Goal: Task Accomplishment & Management: Complete application form

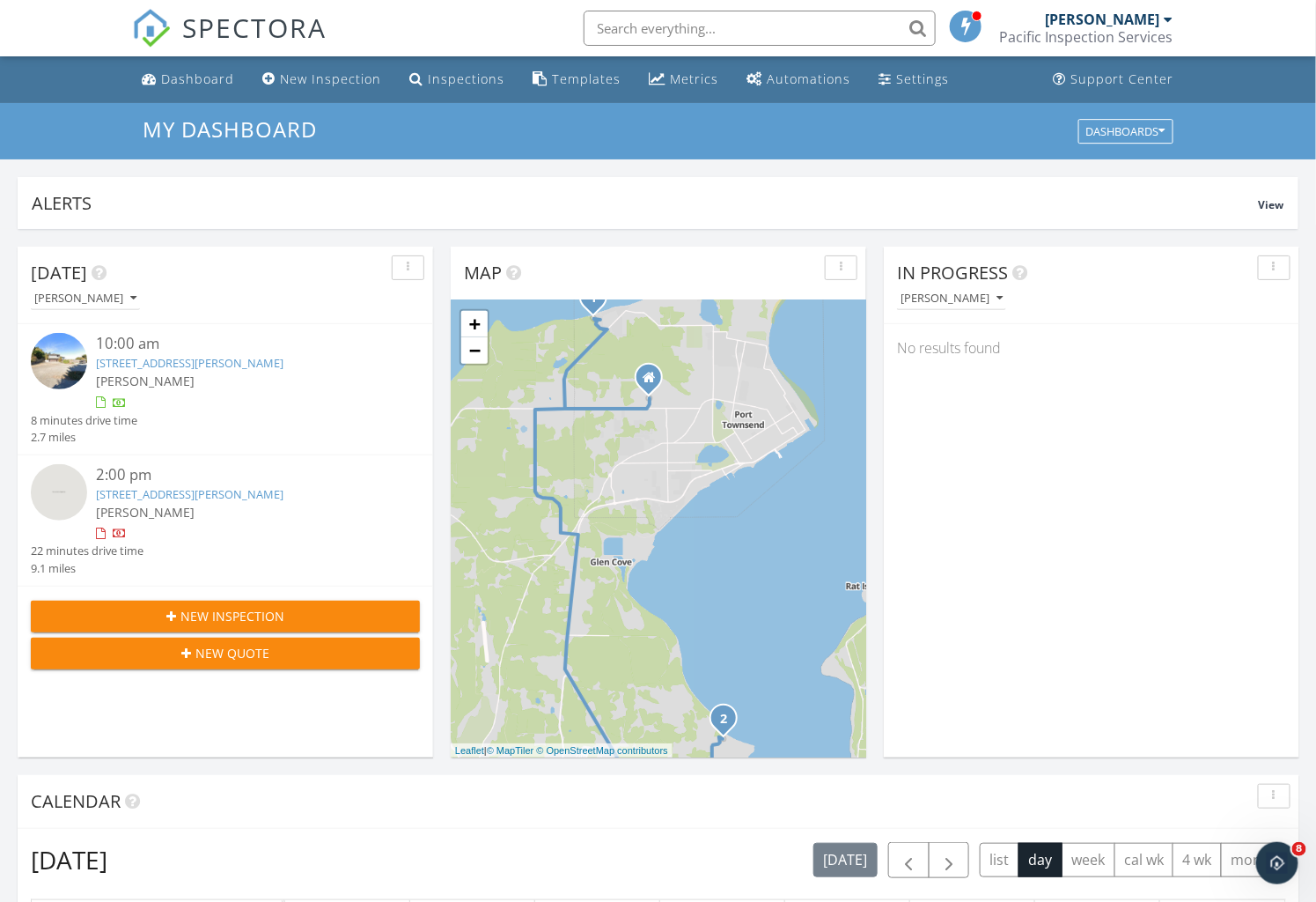
click at [653, 18] on input "text" at bounding box center [760, 28] width 353 height 35
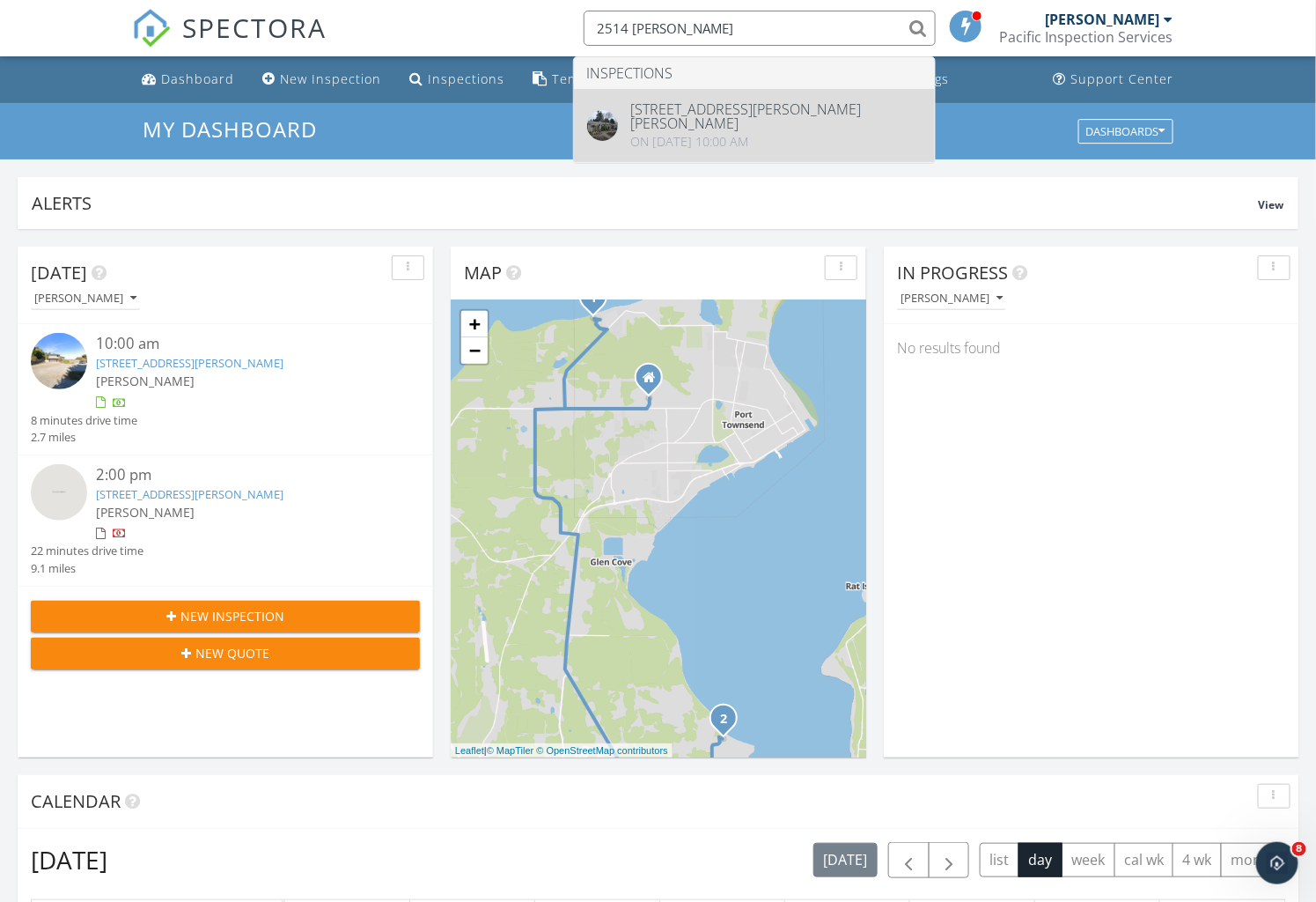
type input "2514 Haines"
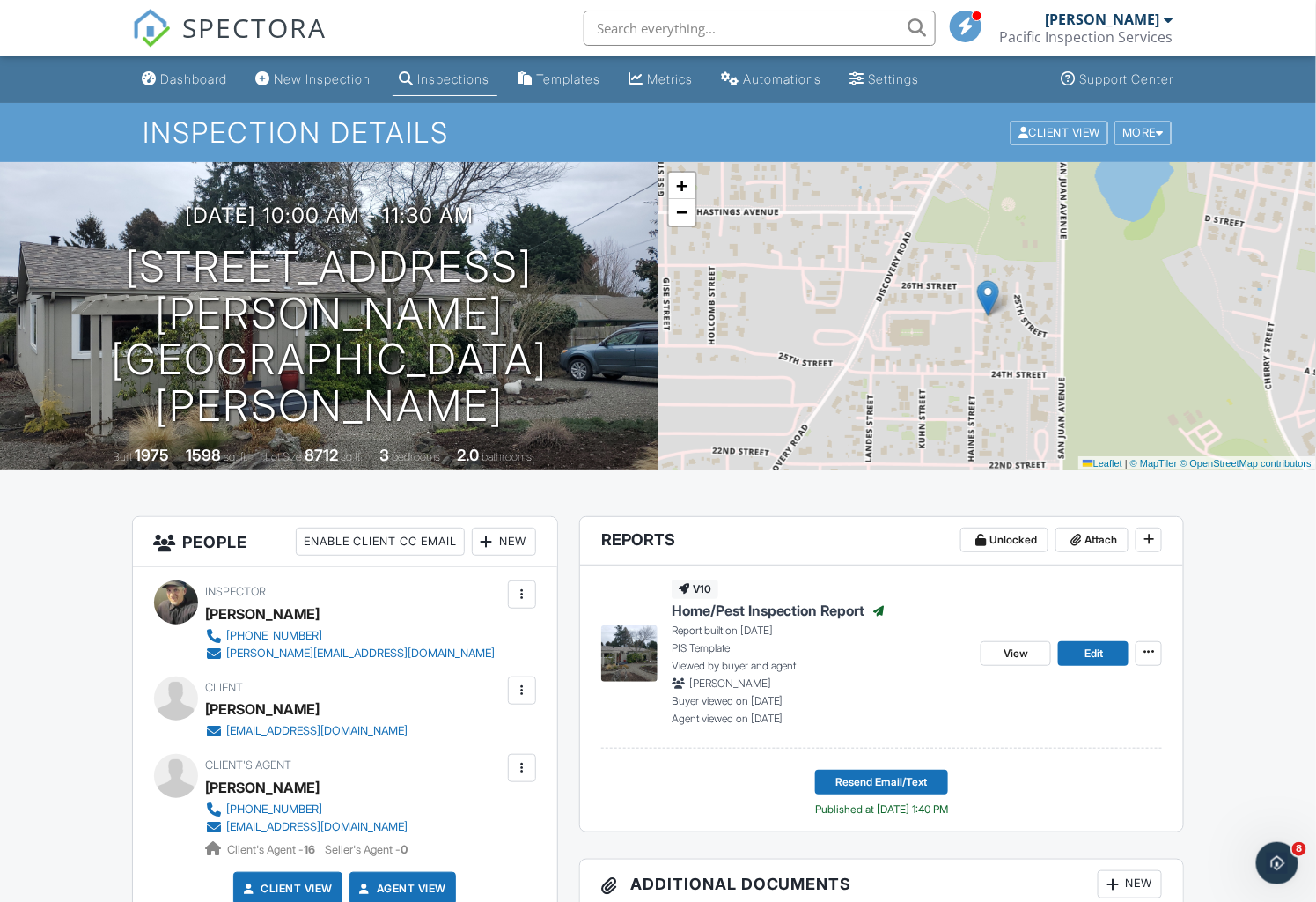
click at [544, 408] on div "03/03/2025 10:00 am - 11:30 am 2514 Haines St Port Townsend, WA 98368 Built 197…" at bounding box center [329, 317] width 659 height 308
click at [1012, 663] on link "View" at bounding box center [1016, 654] width 70 height 25
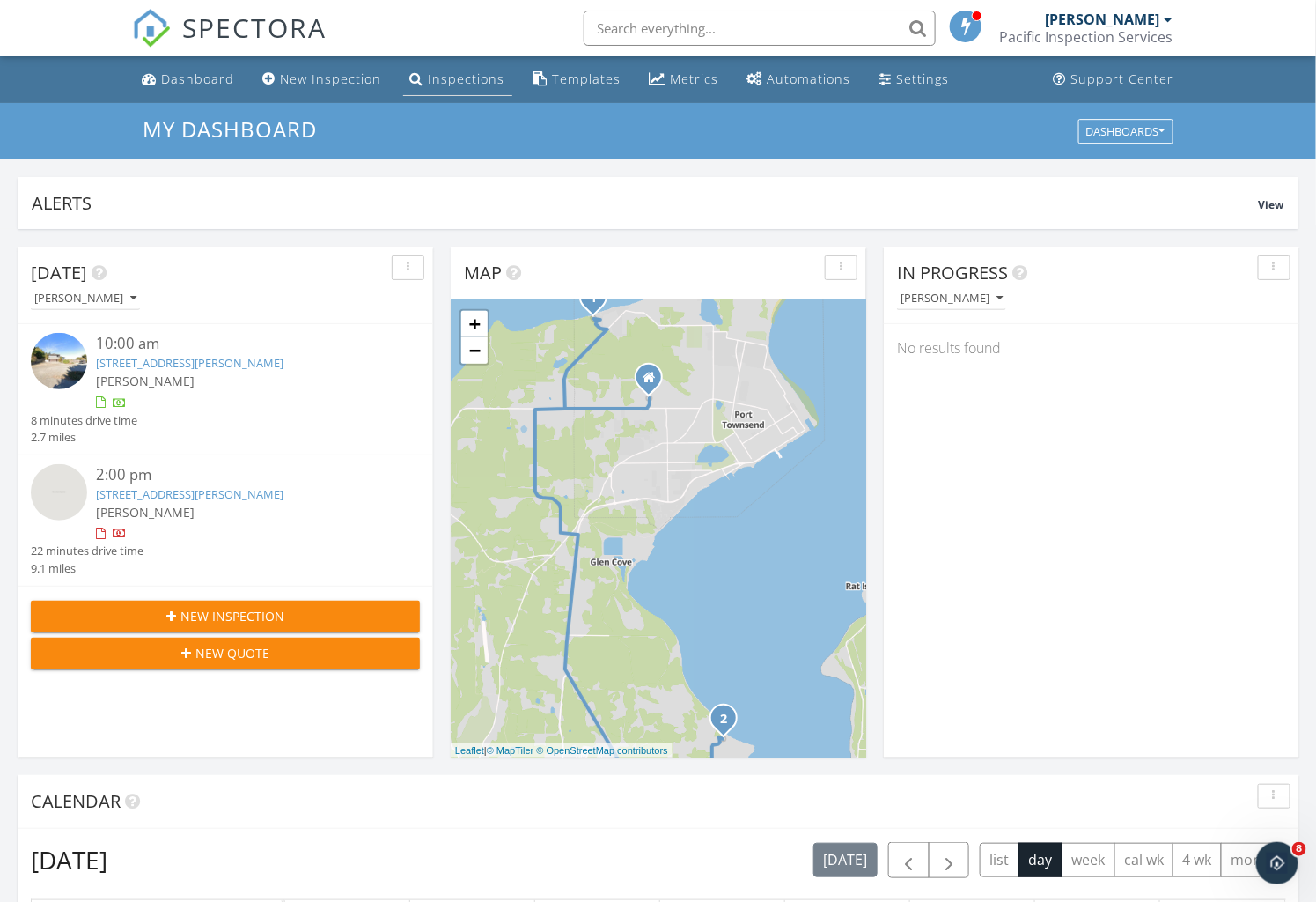
click at [454, 74] on div "Inspections" at bounding box center [467, 78] width 77 height 17
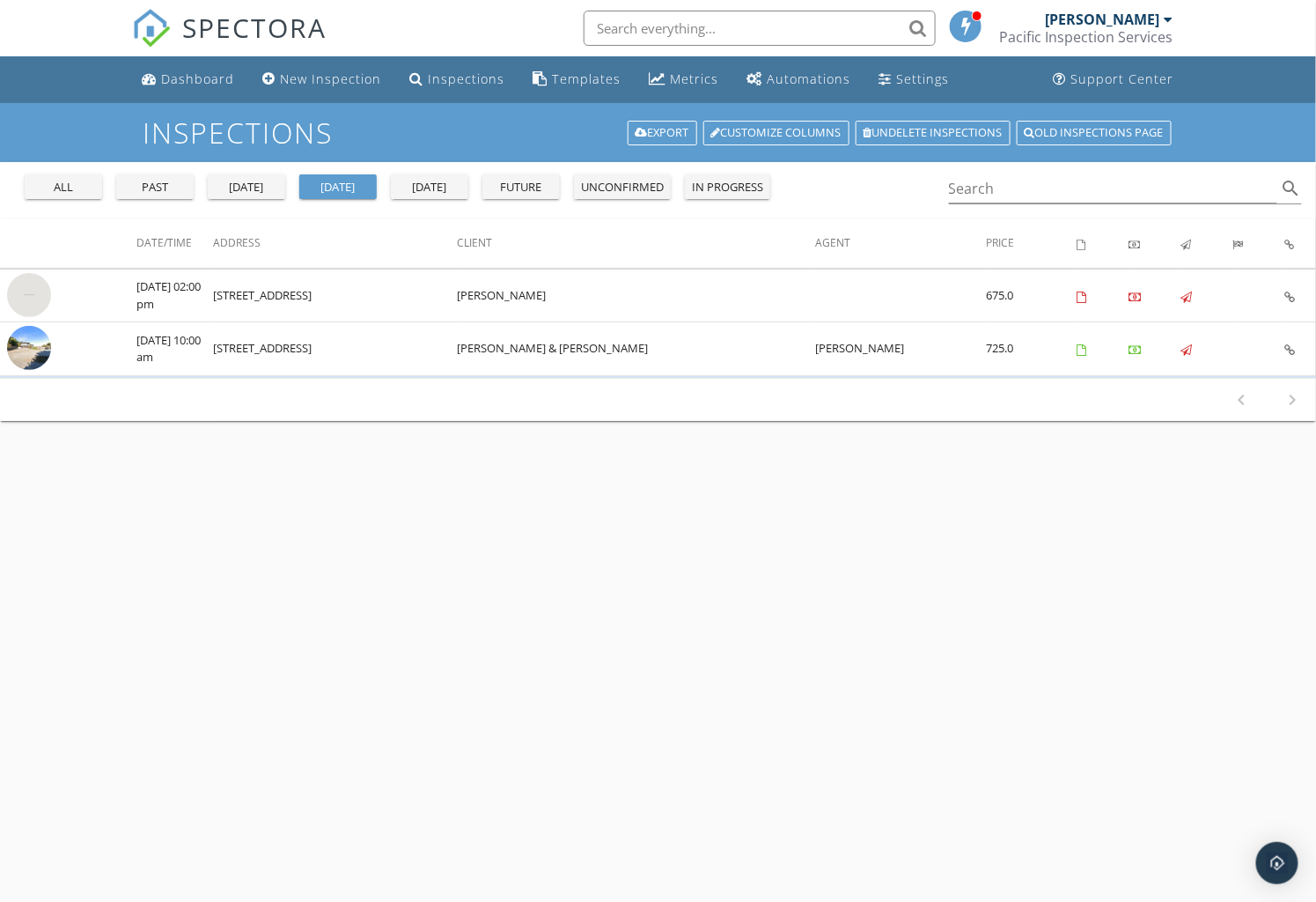
click at [560, 189] on button "future" at bounding box center [521, 186] width 78 height 25
click at [321, 86] on div "New Inspection" at bounding box center [331, 78] width 102 height 17
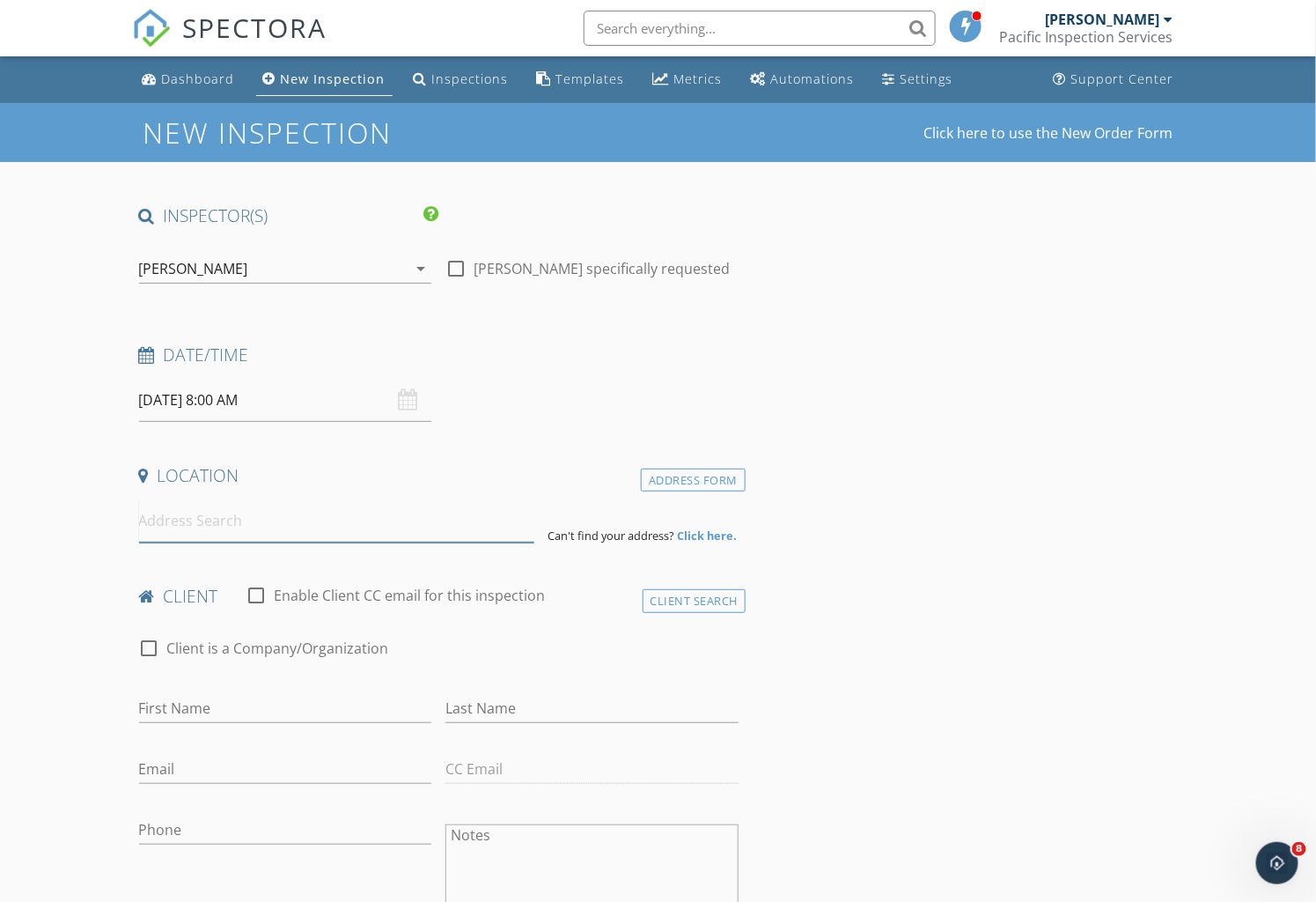
click at [230, 534] on input at bounding box center [337, 521] width 395 height 43
type input "2314 Ebony Street, Port Townsend, WA, USA"
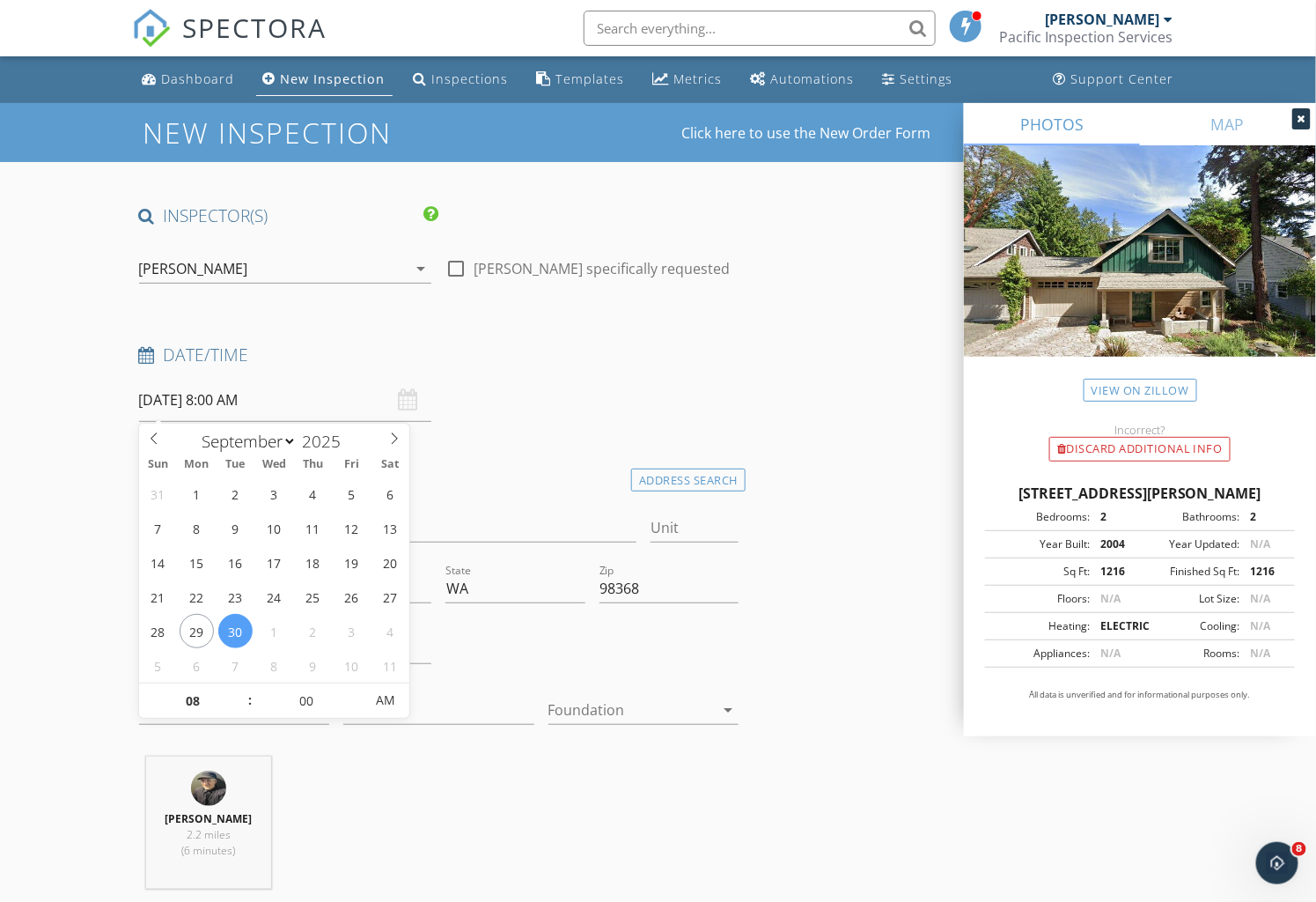
click at [279, 407] on input "09/30/2025 8:00 AM" at bounding box center [286, 400] width 293 height 43
select select "9"
click at [394, 435] on icon at bounding box center [395, 438] width 6 height 11
type input "10/02/2025 8:00 AM"
click at [586, 368] on div "Date/Time" at bounding box center [439, 361] width 615 height 35
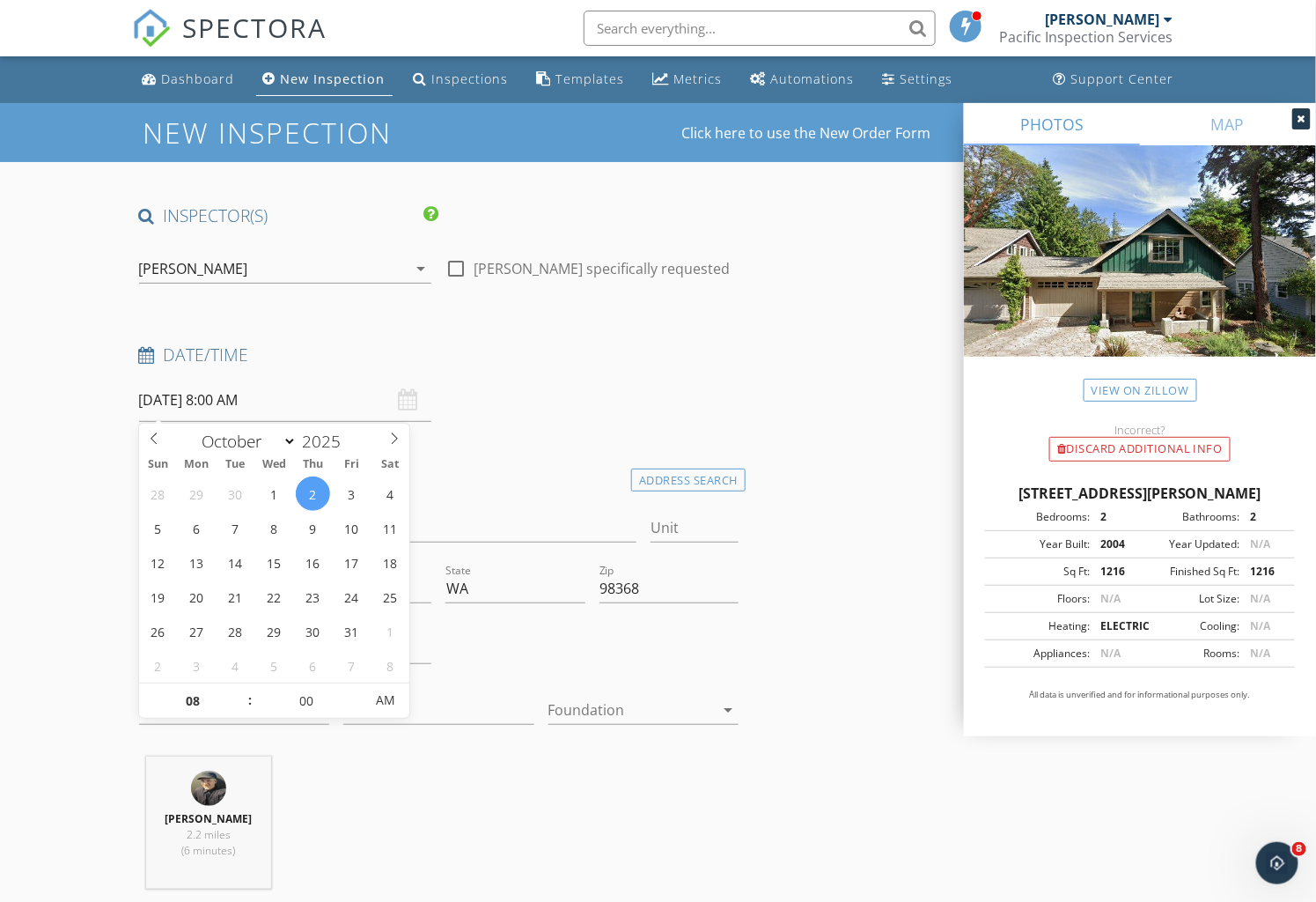
click at [281, 407] on input "10/02/2025 8:00 AM" at bounding box center [286, 400] width 293 height 43
type input "09"
type input "[DATE] 9:00 AM"
click at [240, 690] on span at bounding box center [241, 692] width 12 height 18
click at [548, 364] on h4 "Date/Time" at bounding box center [439, 355] width 601 height 23
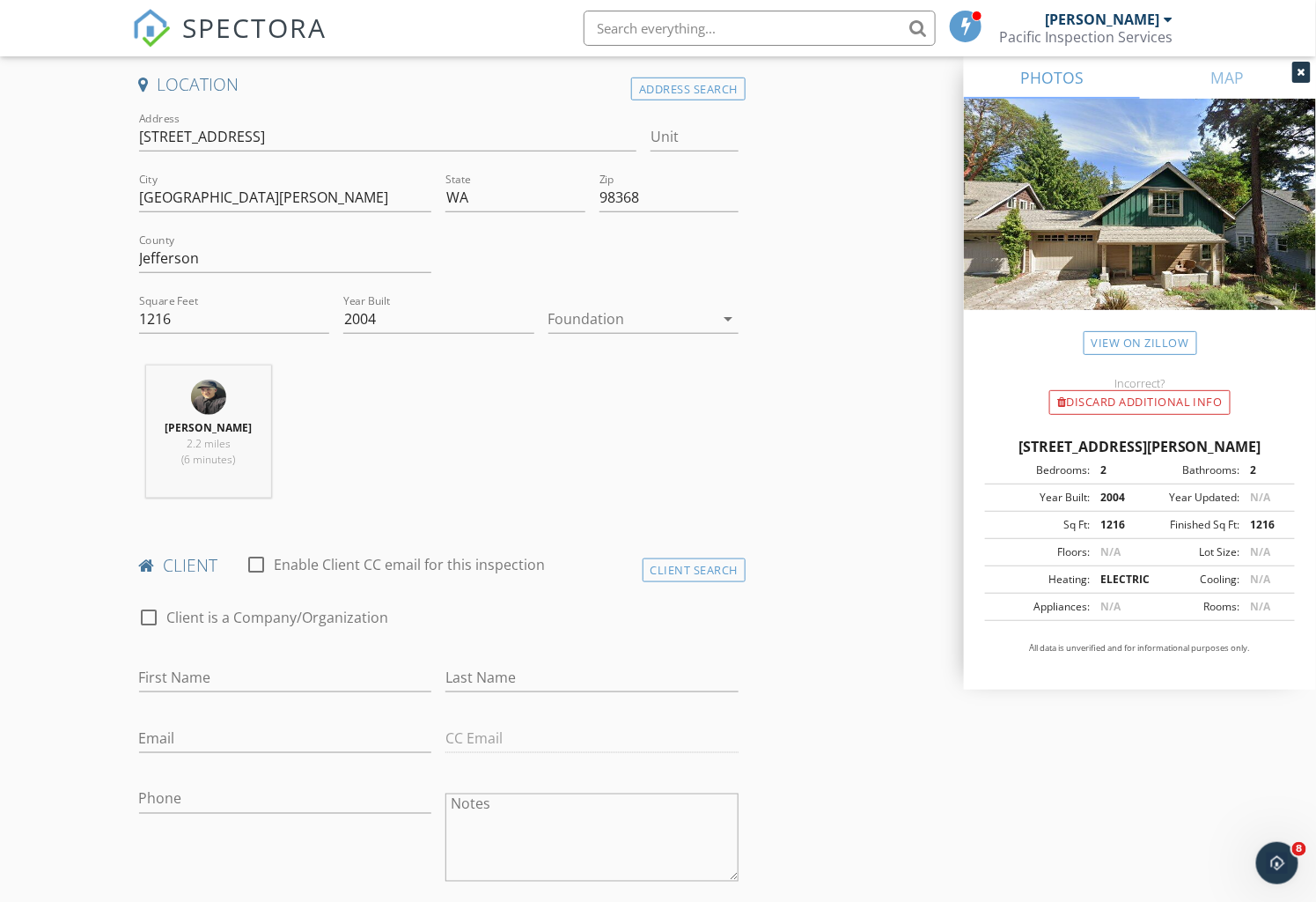
scroll to position [782, 0]
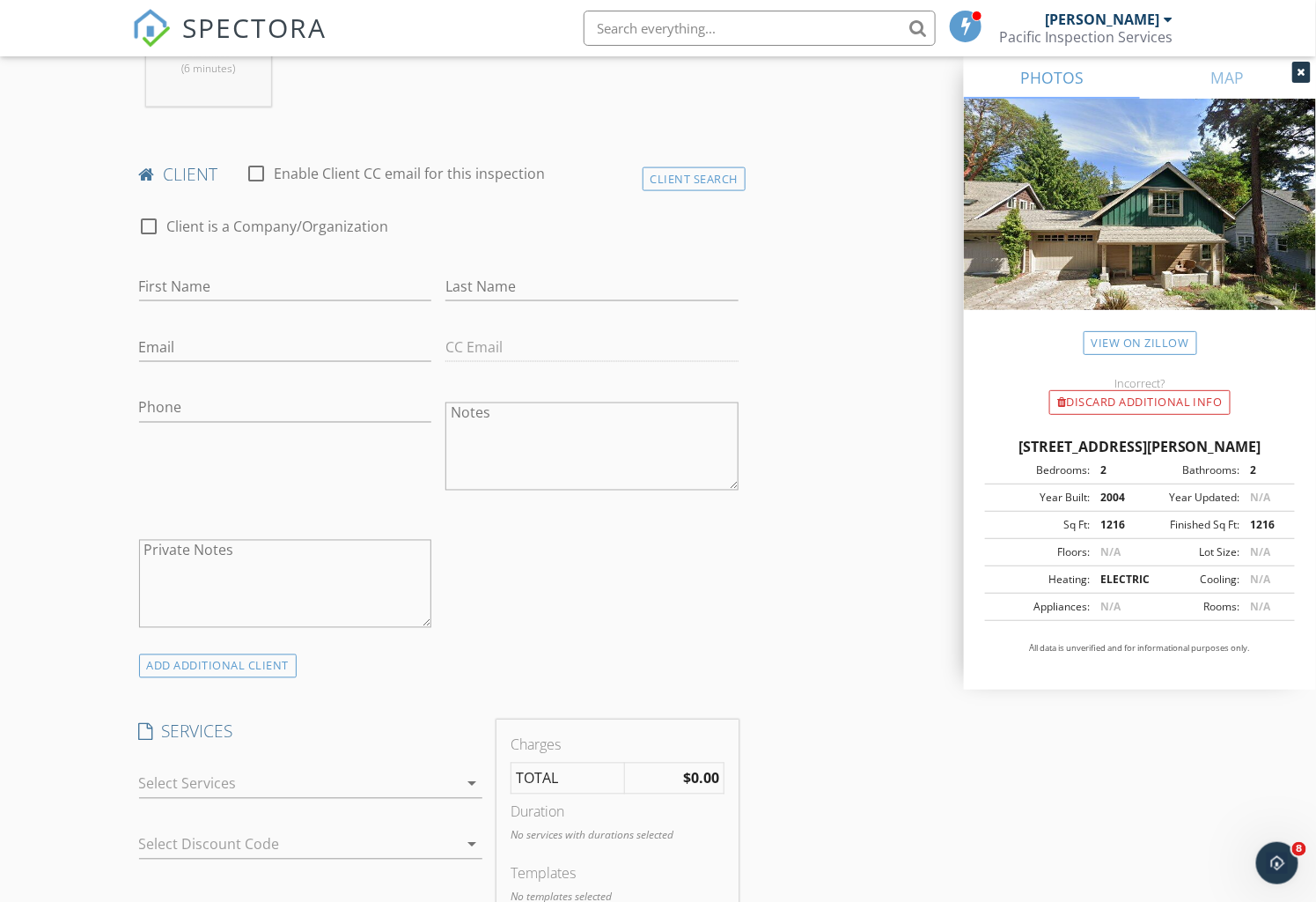
click at [470, 778] on icon "arrow_drop_down" at bounding box center [472, 784] width 21 height 21
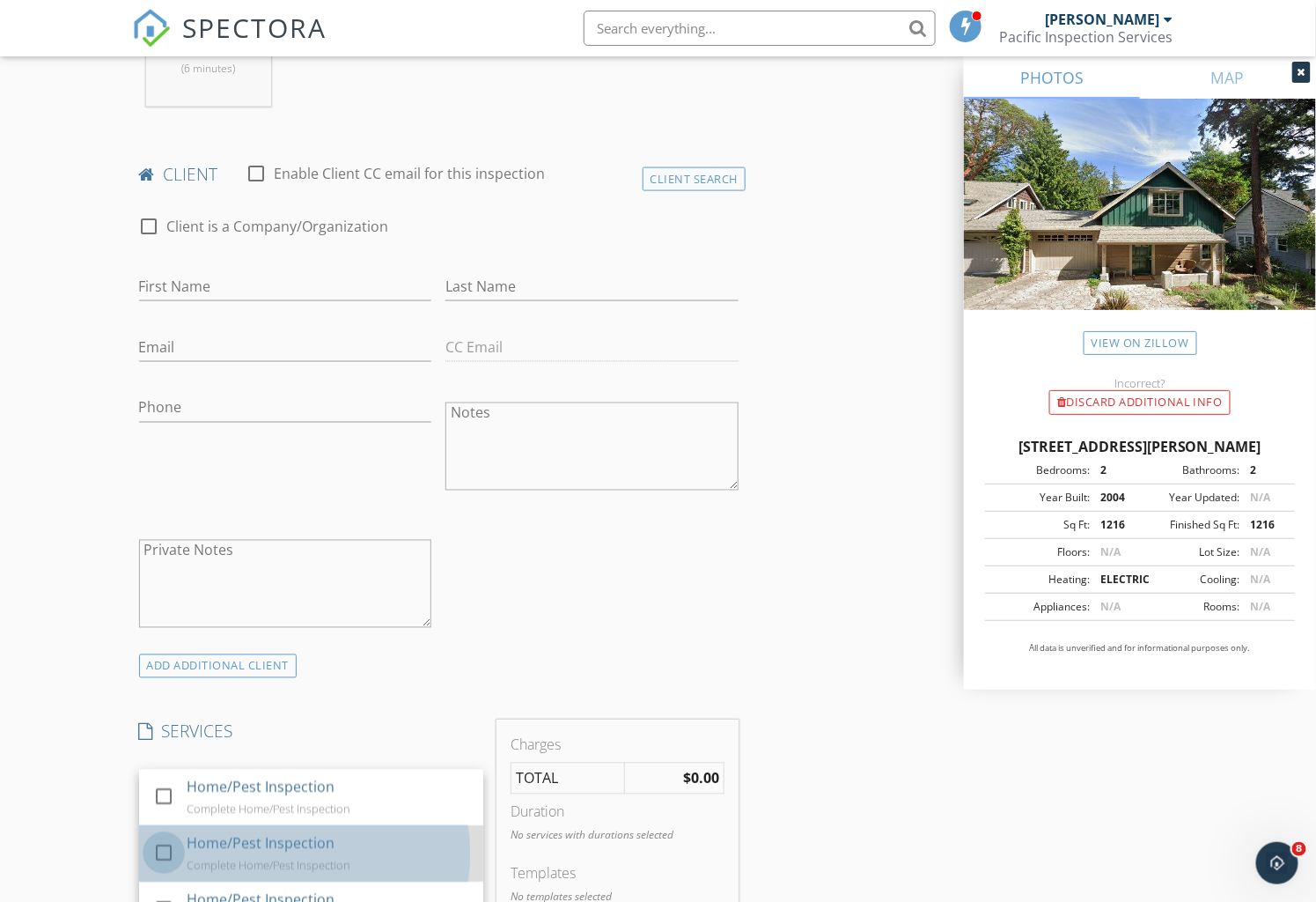
click at [161, 844] on div at bounding box center [163, 853] width 30 height 30
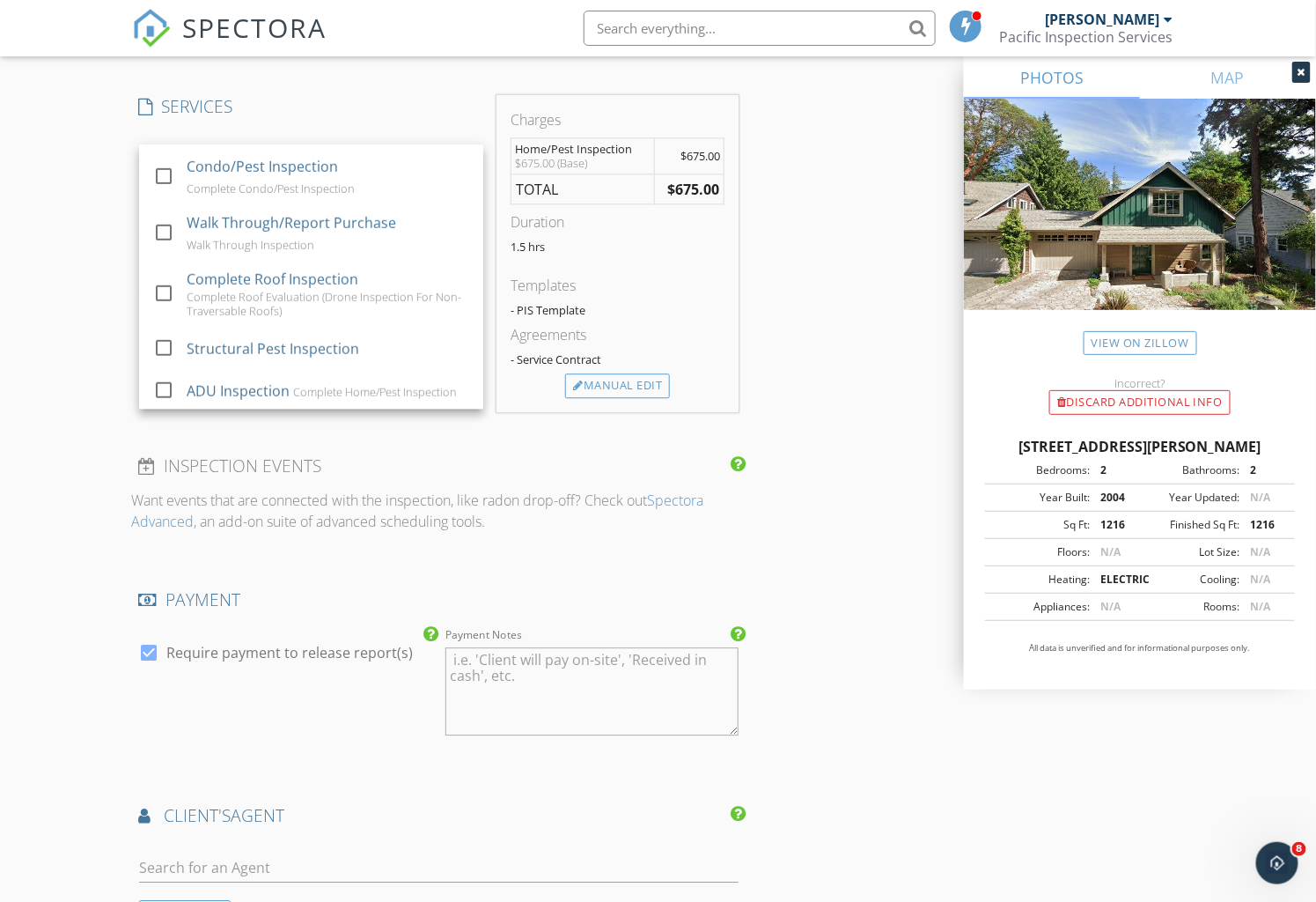
scroll to position [1468, 0]
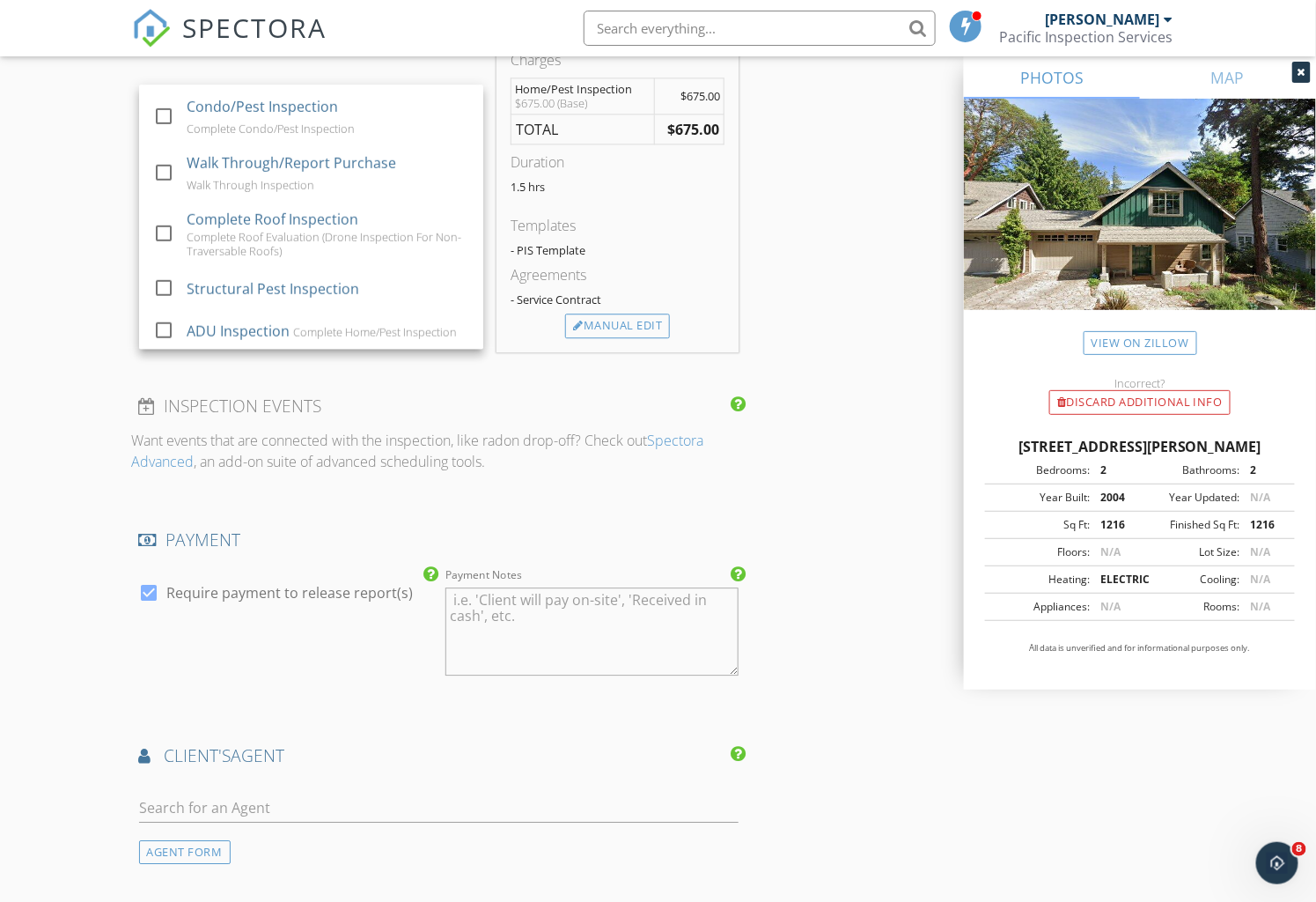
click at [835, 485] on div "INSPECTOR(S) check_box Tim Halpin PRIMARY Tim Halpin arrow_drop_down check_box_…" at bounding box center [658, 187] width 1053 height 2901
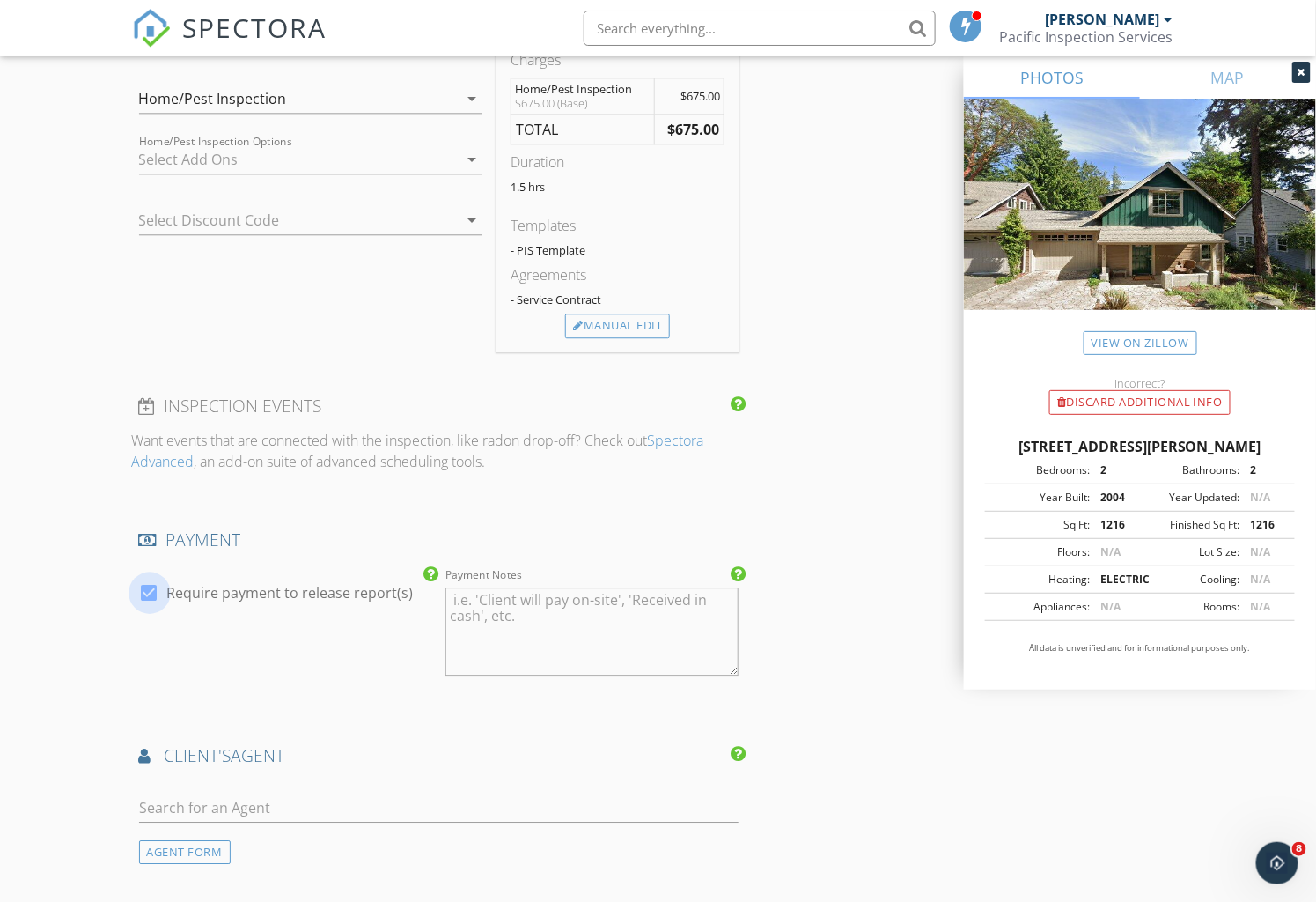
click at [152, 592] on div at bounding box center [150, 593] width 30 height 30
checkbox input "false"
click at [221, 803] on input "text" at bounding box center [439, 808] width 601 height 29
type input "Nicol"
click at [209, 837] on div "[PERSON_NAME]" at bounding box center [244, 846] width 109 height 21
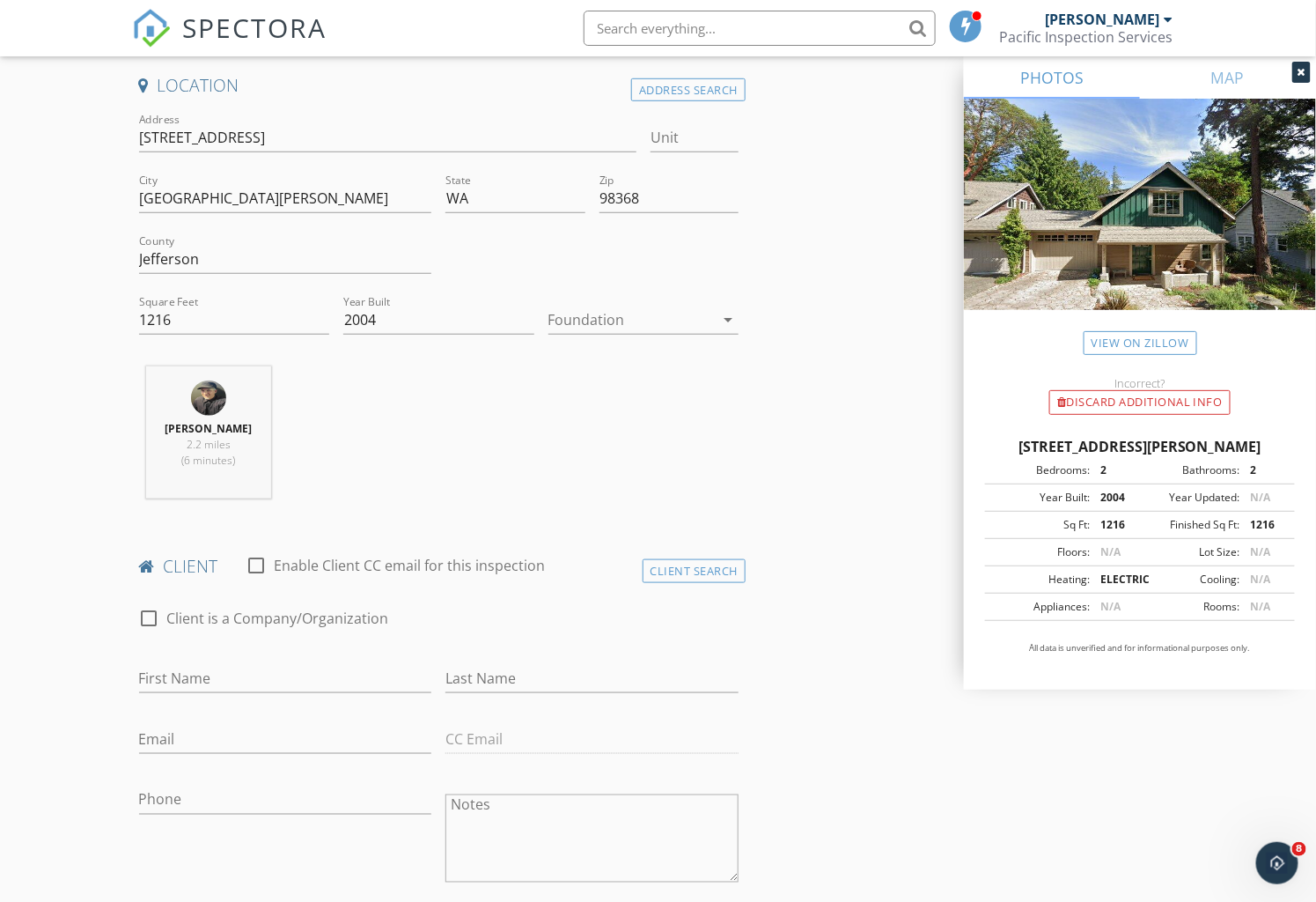
scroll to position [391, 0]
click at [223, 666] on input "First Name" at bounding box center [286, 677] width 293 height 29
click at [254, 740] on input "Email" at bounding box center [286, 738] width 293 height 29
paste input "[EMAIL_ADDRESS][DOMAIN_NAME]"
type input "[EMAIL_ADDRESS][DOMAIN_NAME]"
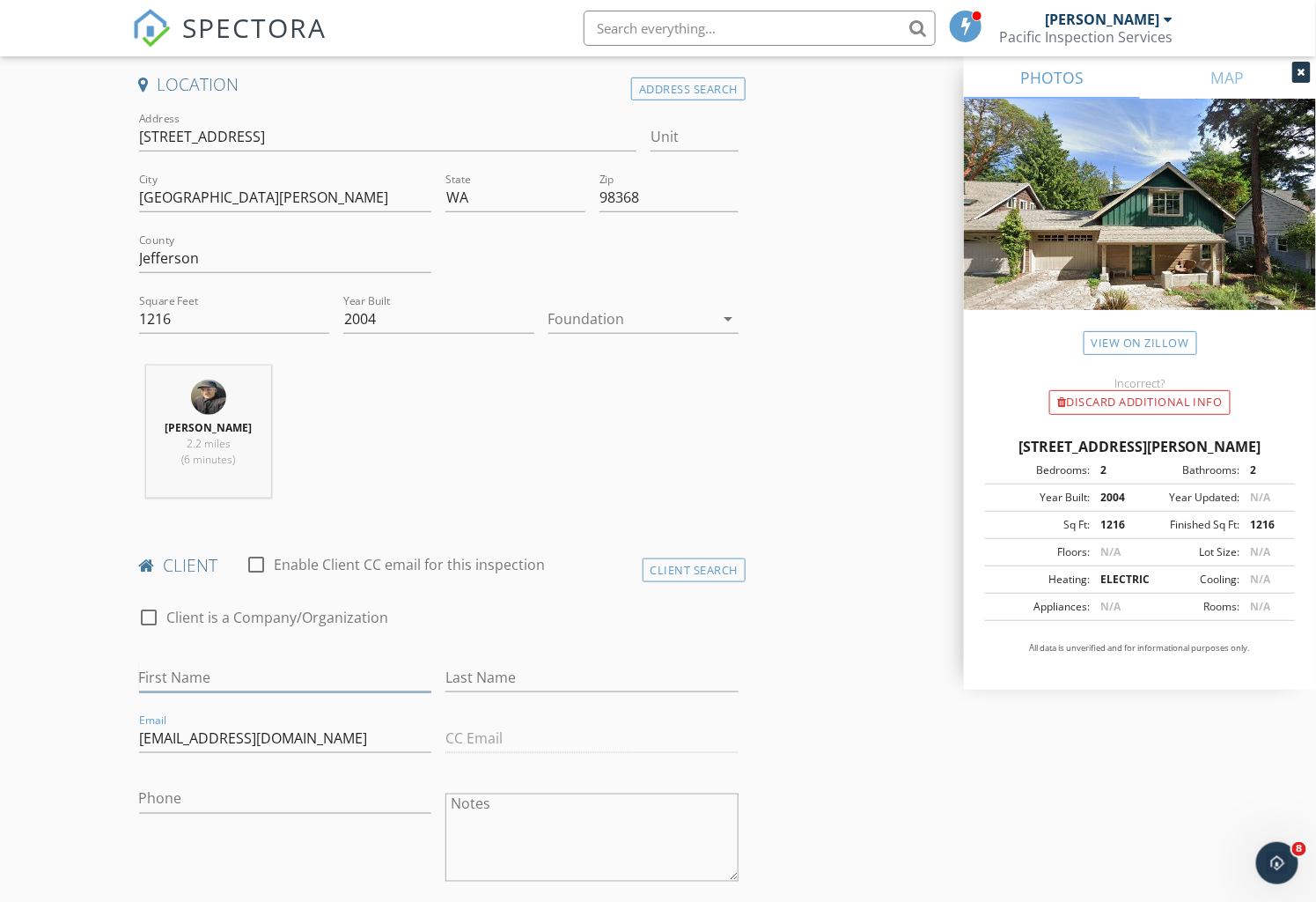
click at [238, 667] on input "First Name" at bounding box center [286, 677] width 293 height 29
type input "[PERSON_NAME]"
click at [462, 680] on input "Last Name" at bounding box center [592, 677] width 293 height 29
type input "[PERSON_NAME]"
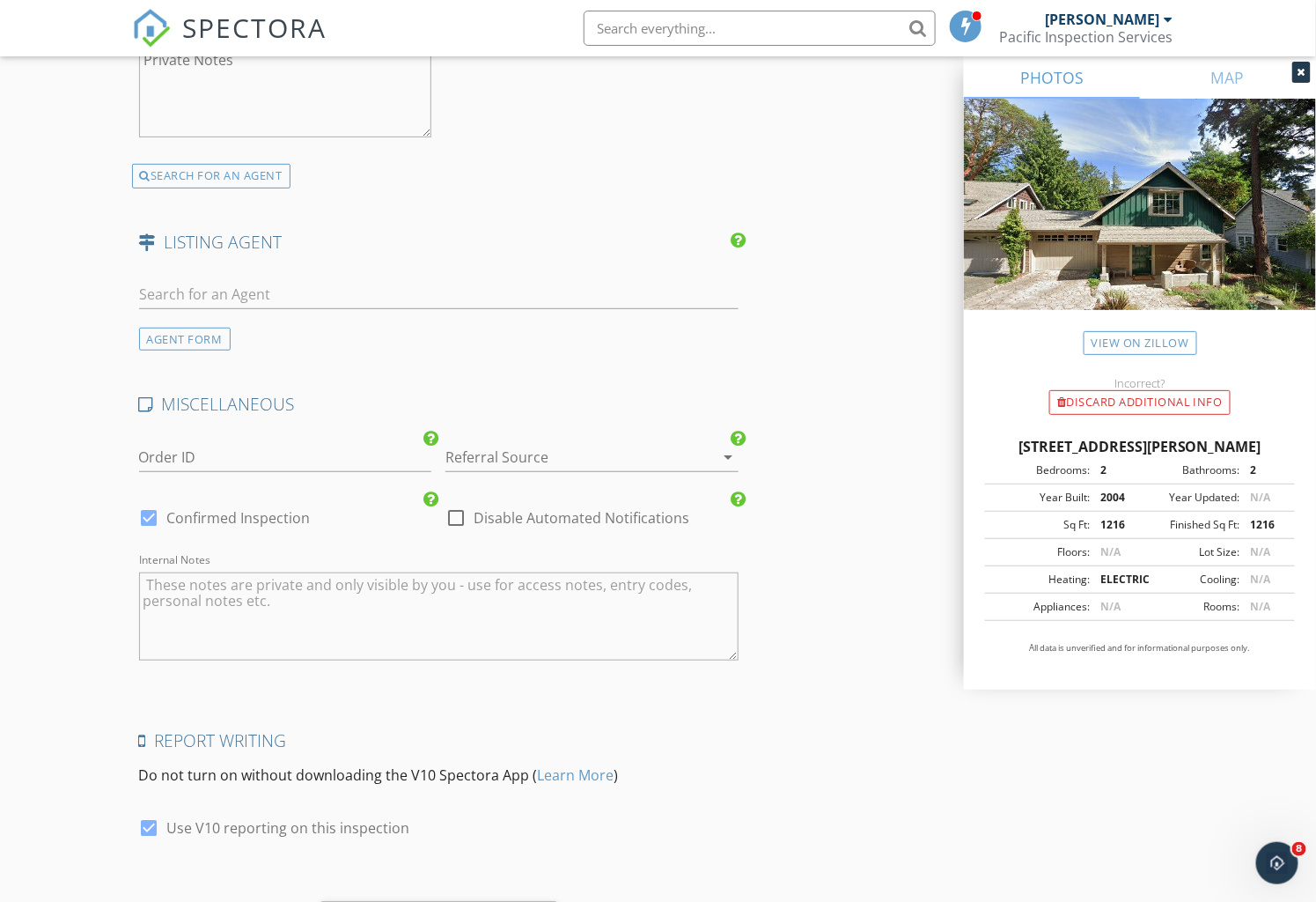
scroll to position [2648, 0]
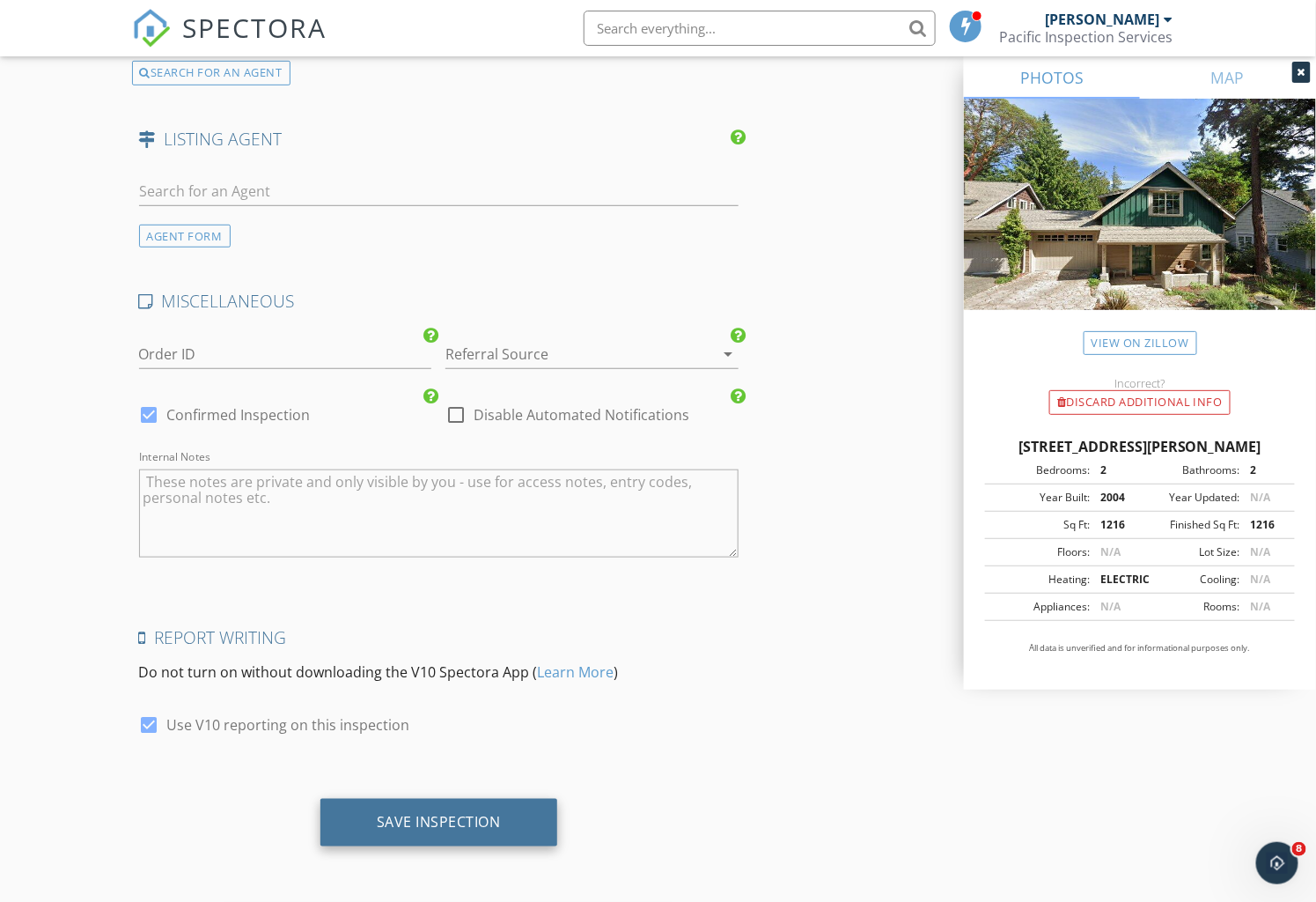
click at [441, 823] on div "Save Inspection" at bounding box center [438, 822] width 125 height 18
